Goal: Information Seeking & Learning: Find specific fact

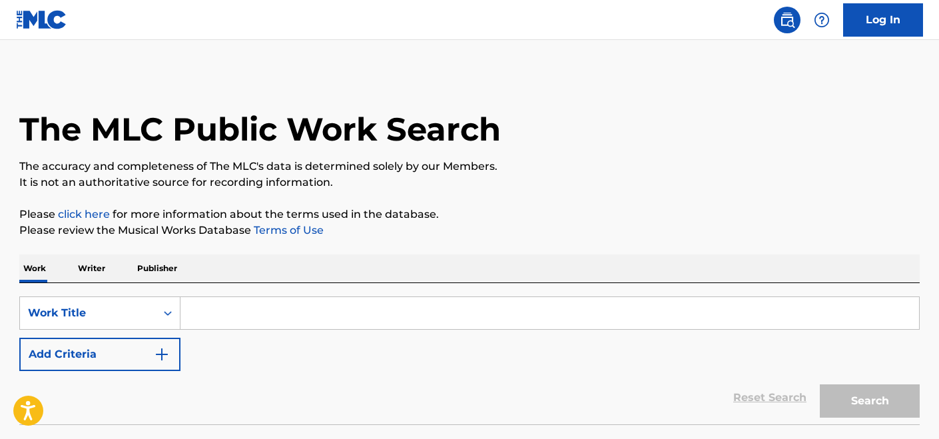
click at [367, 314] on input "Search Form" at bounding box center [550, 313] width 739 height 32
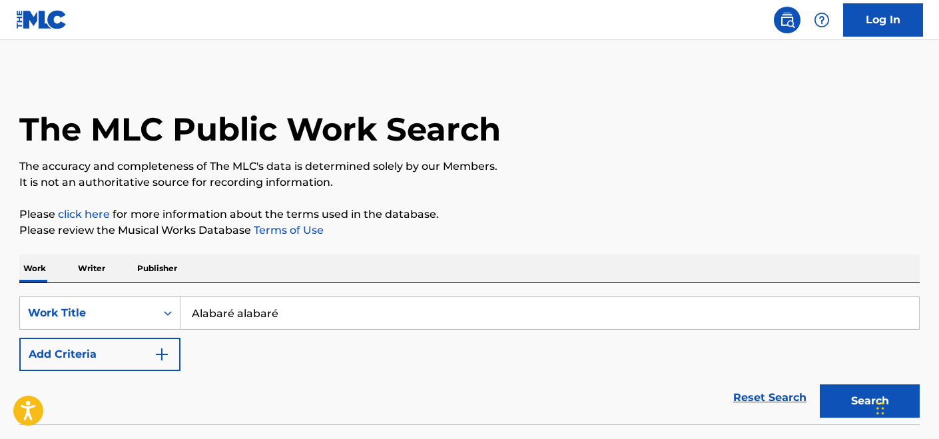
type input "Alabaré alabaré"
click at [820, 384] on button "Search" at bounding box center [870, 400] width 100 height 33
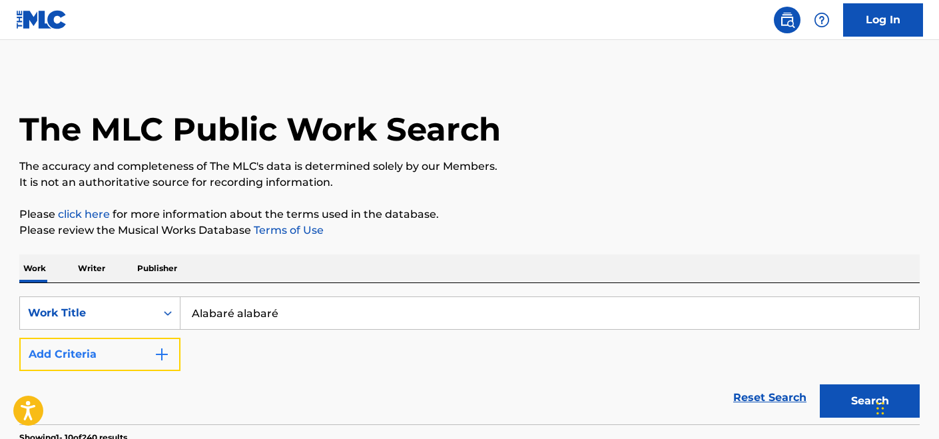
click at [131, 353] on button "Add Criteria" at bounding box center [99, 354] width 161 height 33
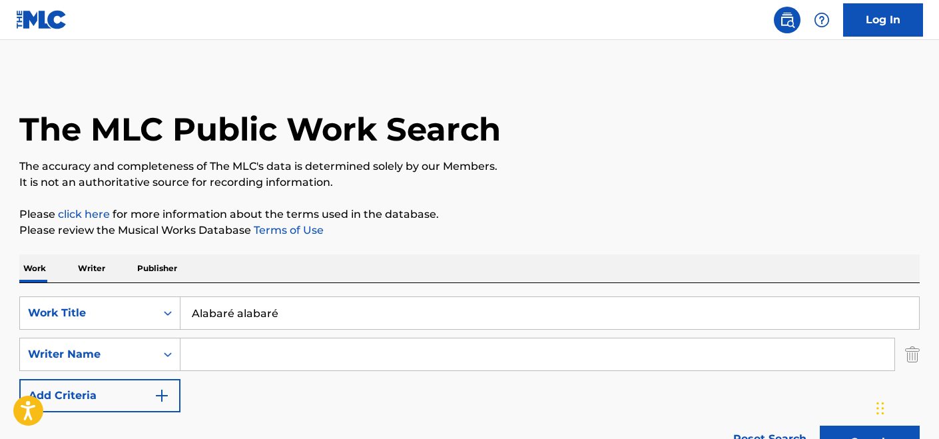
click at [235, 352] on input "Search Form" at bounding box center [538, 354] width 714 height 32
type input "[PERSON_NAME] [PERSON_NAME]"
click at [820, 426] on button "Search" at bounding box center [870, 442] width 100 height 33
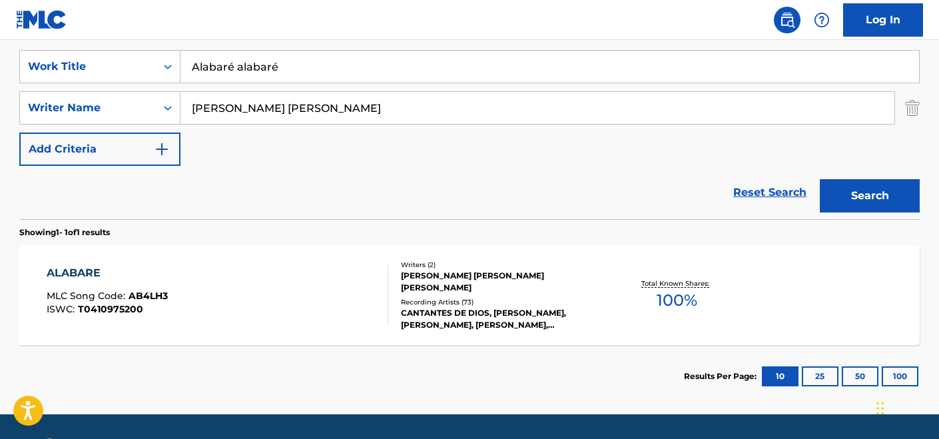
scroll to position [252, 0]
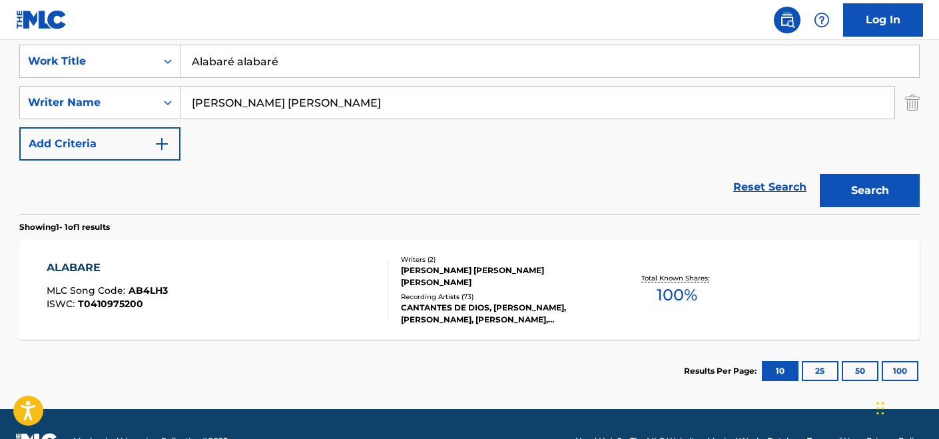
click at [354, 307] on div "ALABARE MLC Song Code : AB4LH3 ISWC : T0410975200" at bounding box center [218, 290] width 342 height 60
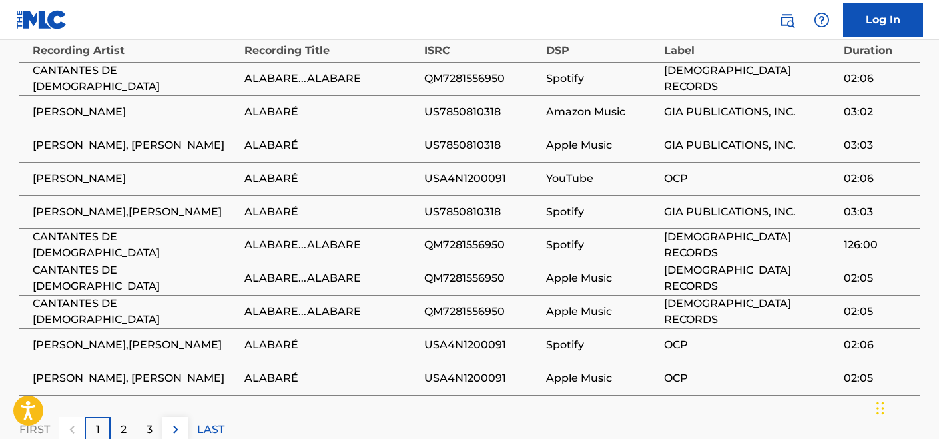
scroll to position [927, 0]
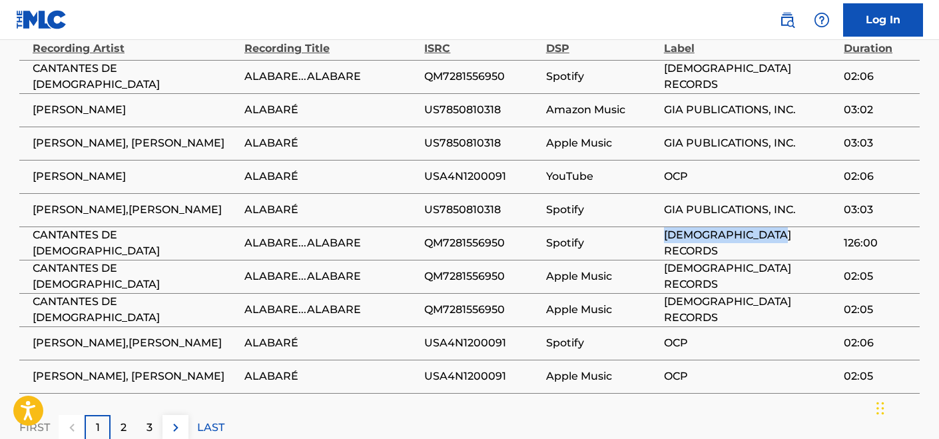
drag, startPoint x: 787, startPoint y: 247, endPoint x: 650, endPoint y: 247, distance: 137.3
click at [650, 247] on tr "CANTANTES DE DIOS ALABARE...ALABARE QM7281556950 Spotify [DEMOGRAPHIC_DATA] REC…" at bounding box center [469, 243] width 901 height 33
